Goal: Task Accomplishment & Management: Complete application form

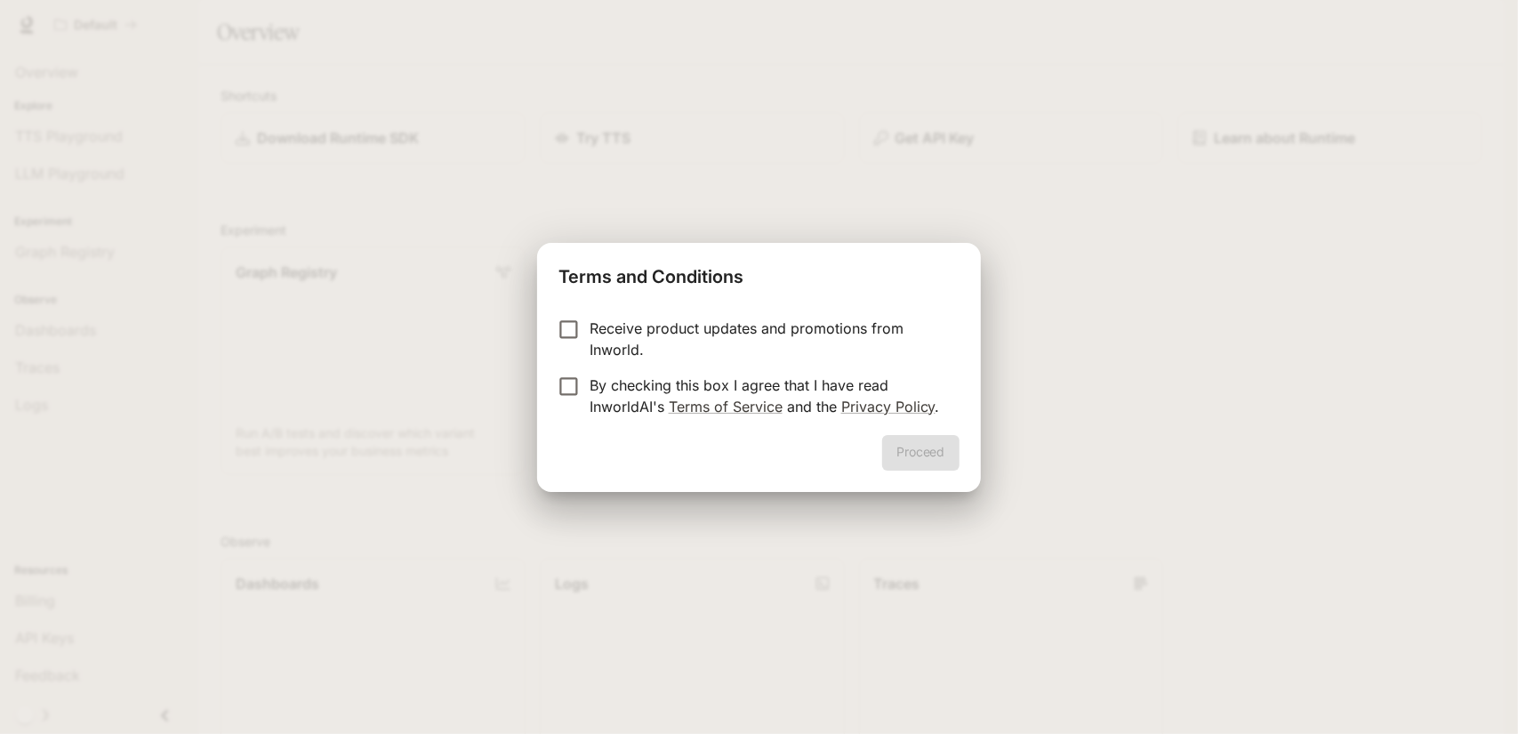
click at [754, 457] on div "Proceed" at bounding box center [758, 463] width 443 height 57
click at [894, 456] on button "Proceed" at bounding box center [920, 453] width 77 height 36
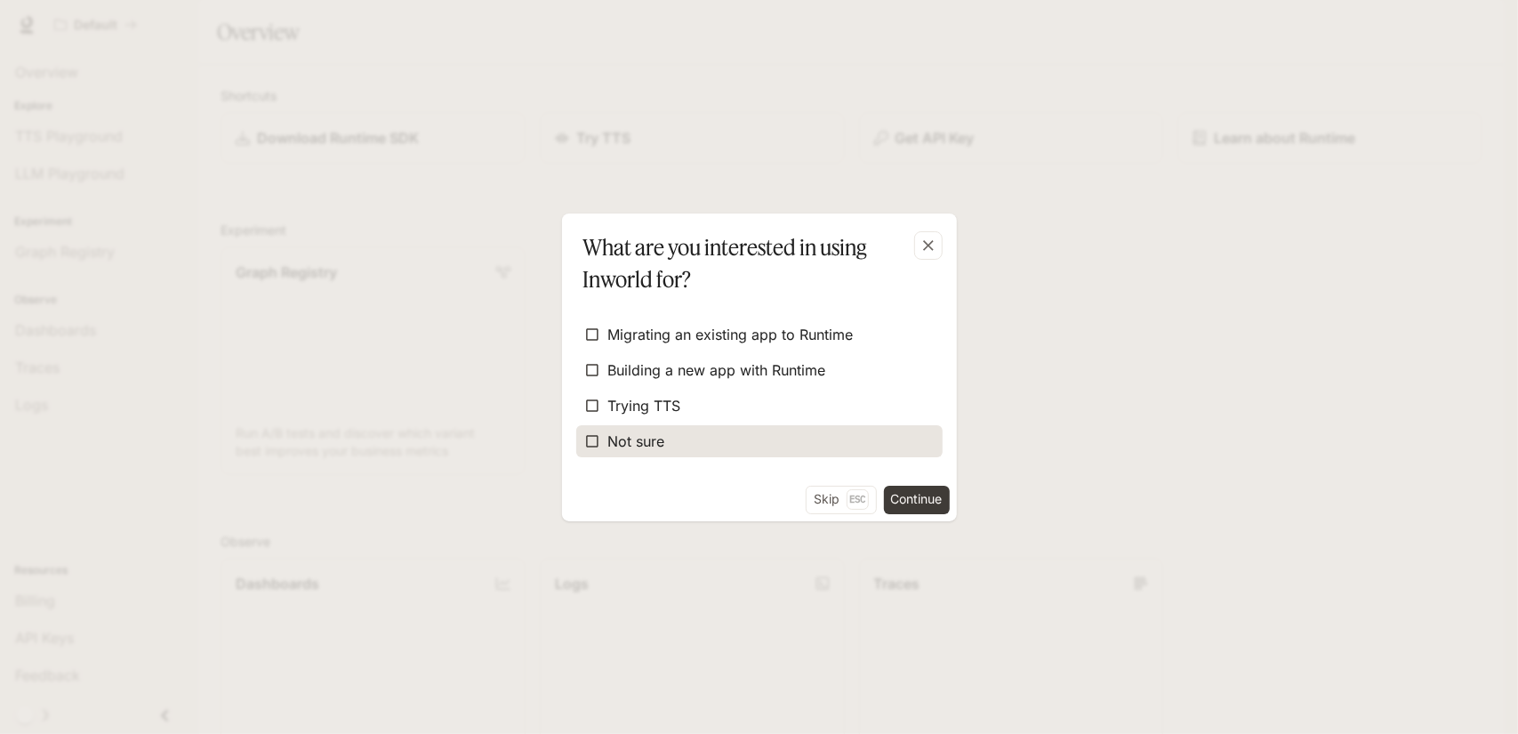
click at [662, 438] on span "Not sure" at bounding box center [636, 440] width 57 height 21
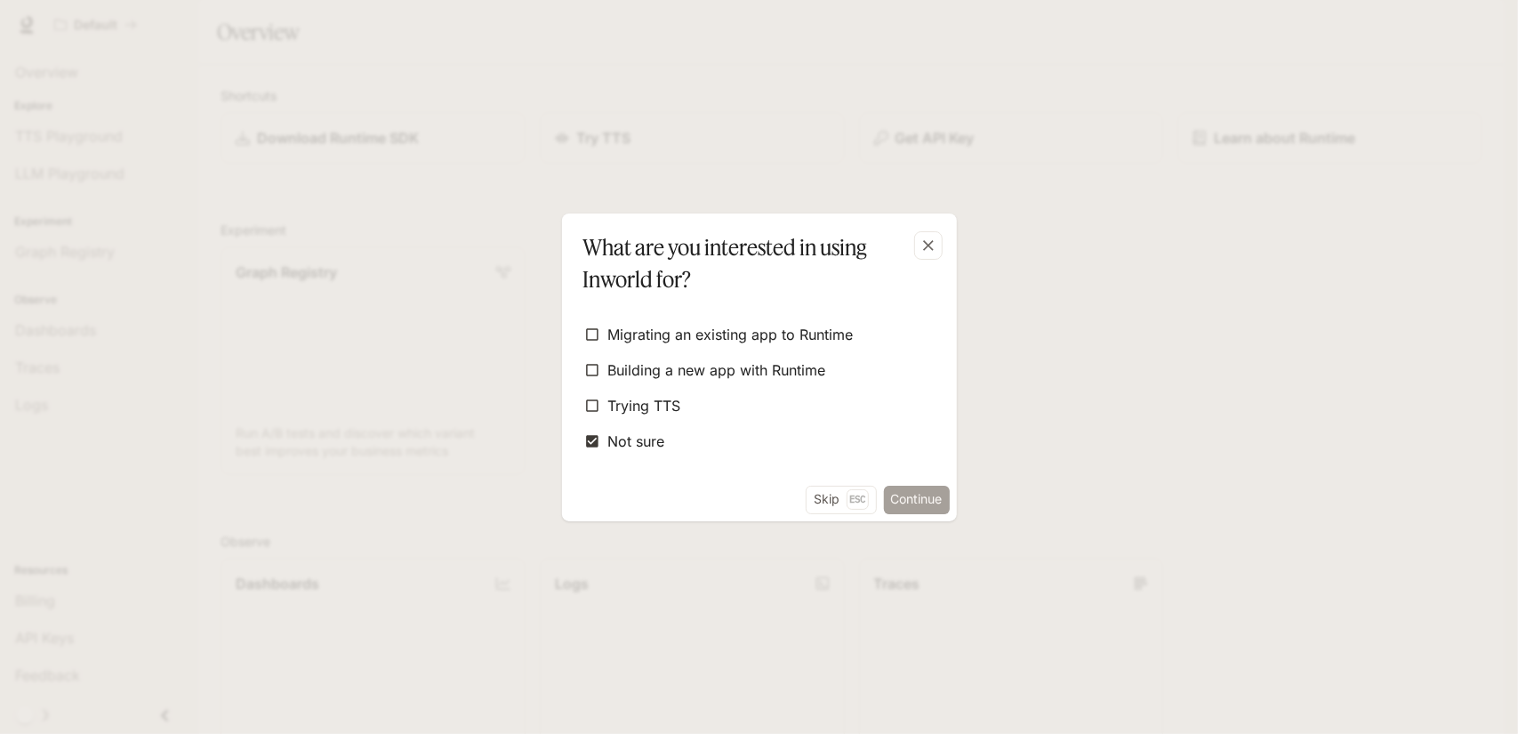
click at [918, 503] on button "Continue" at bounding box center [917, 499] width 66 height 28
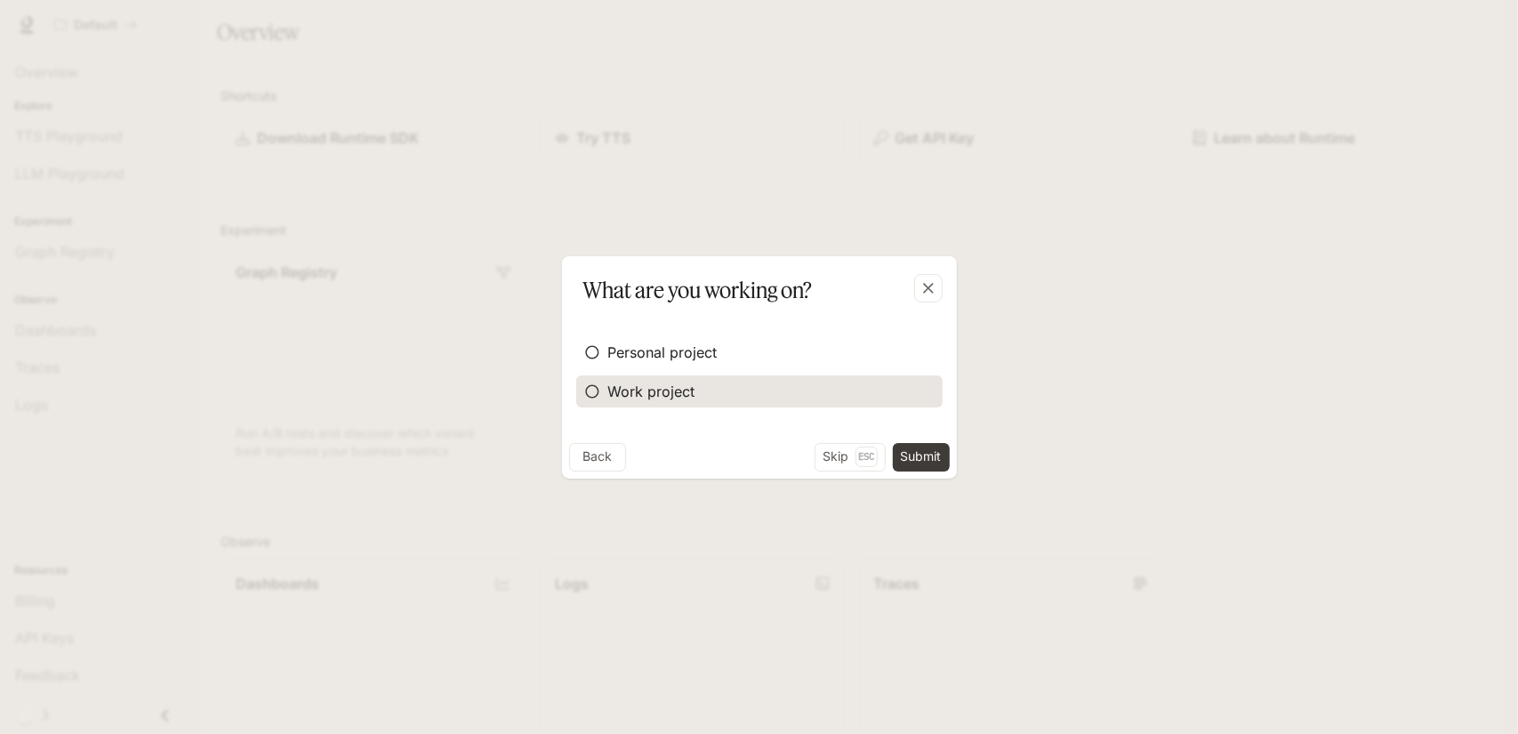
click at [674, 390] on span "Work project" at bounding box center [651, 391] width 87 height 21
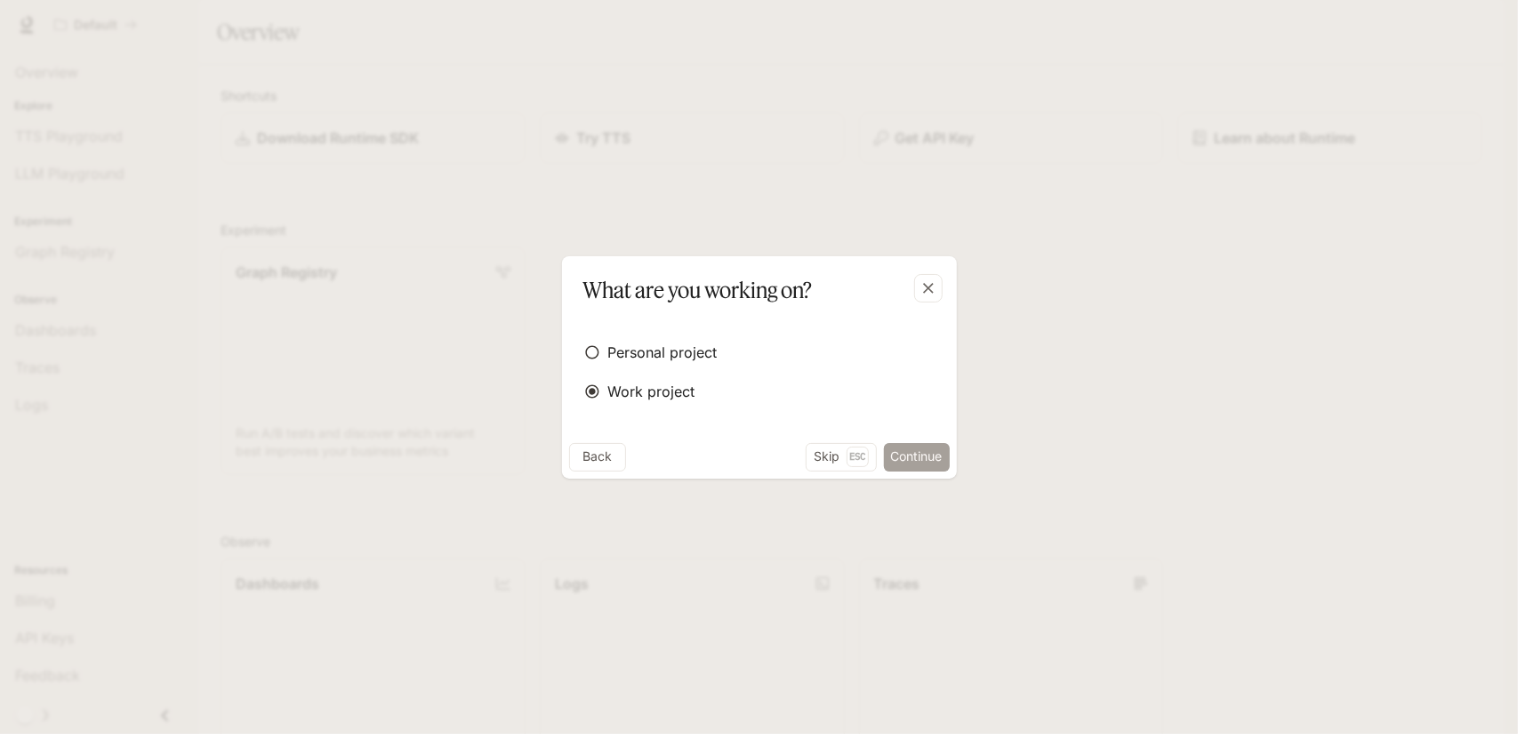
click at [930, 460] on button "Continue" at bounding box center [917, 457] width 66 height 28
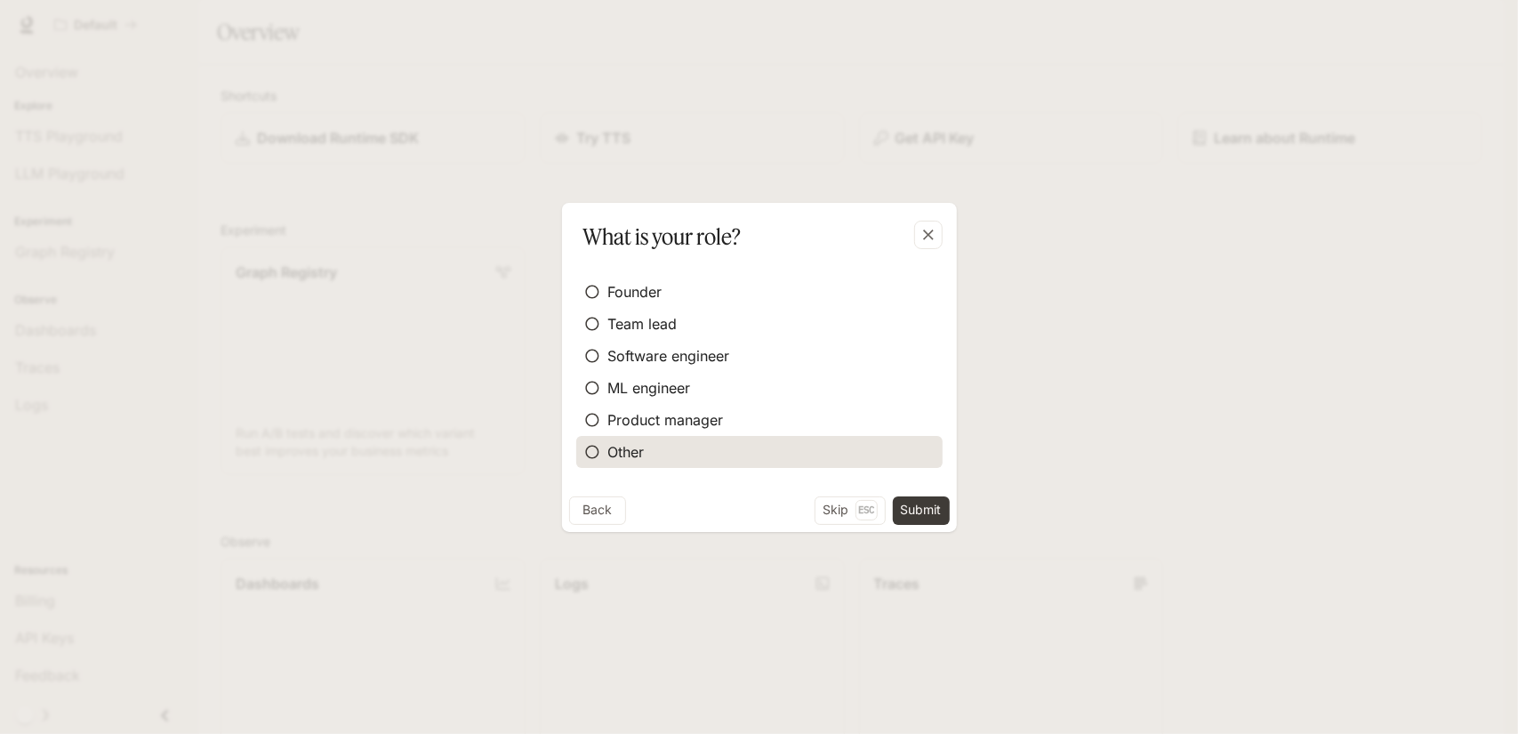
click at [621, 445] on span "Other" at bounding box center [626, 451] width 36 height 21
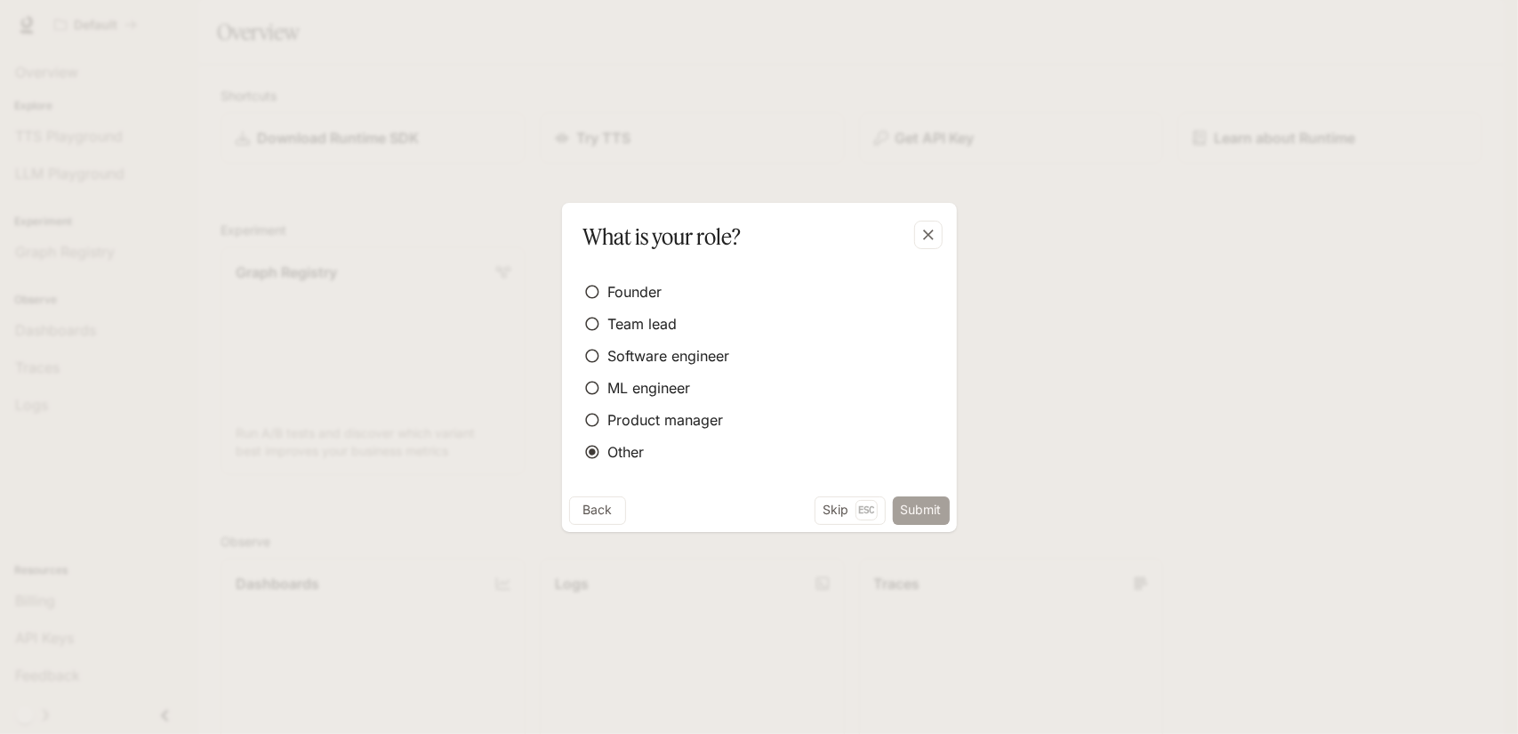
click at [931, 511] on button "Submit" at bounding box center [921, 510] width 57 height 28
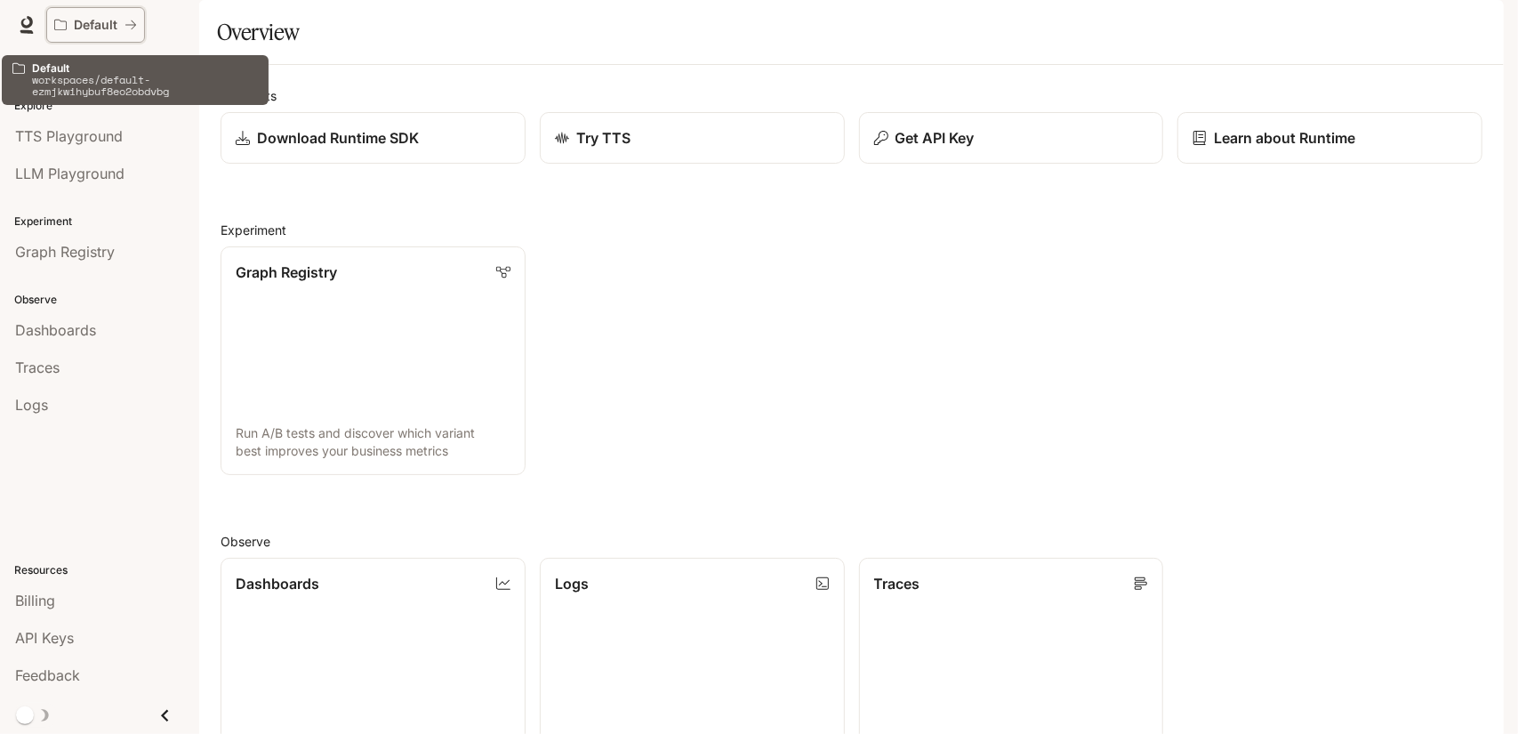
click at [106, 20] on p "Default" at bounding box center [96, 25] width 44 height 15
